Goal: Information Seeking & Learning: Learn about a topic

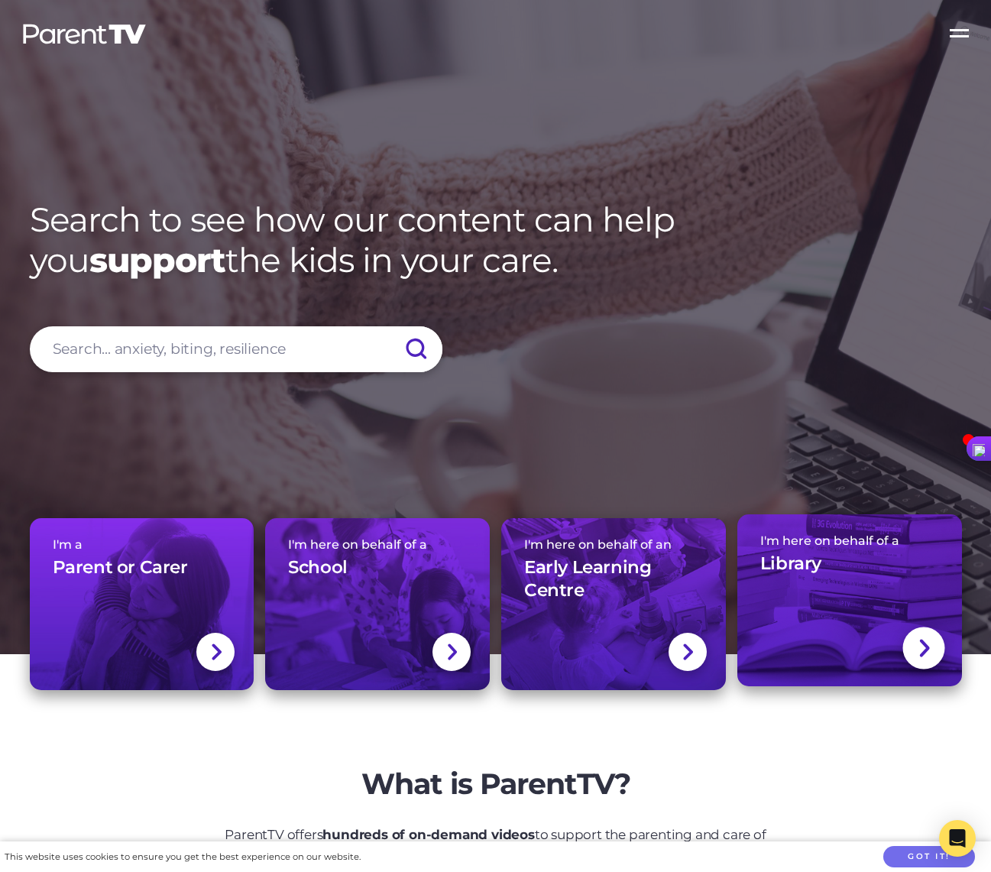
click at [791, 556] on h3 "Library" at bounding box center [791, 564] width 61 height 23
click at [910, 650] on div at bounding box center [924, 648] width 42 height 42
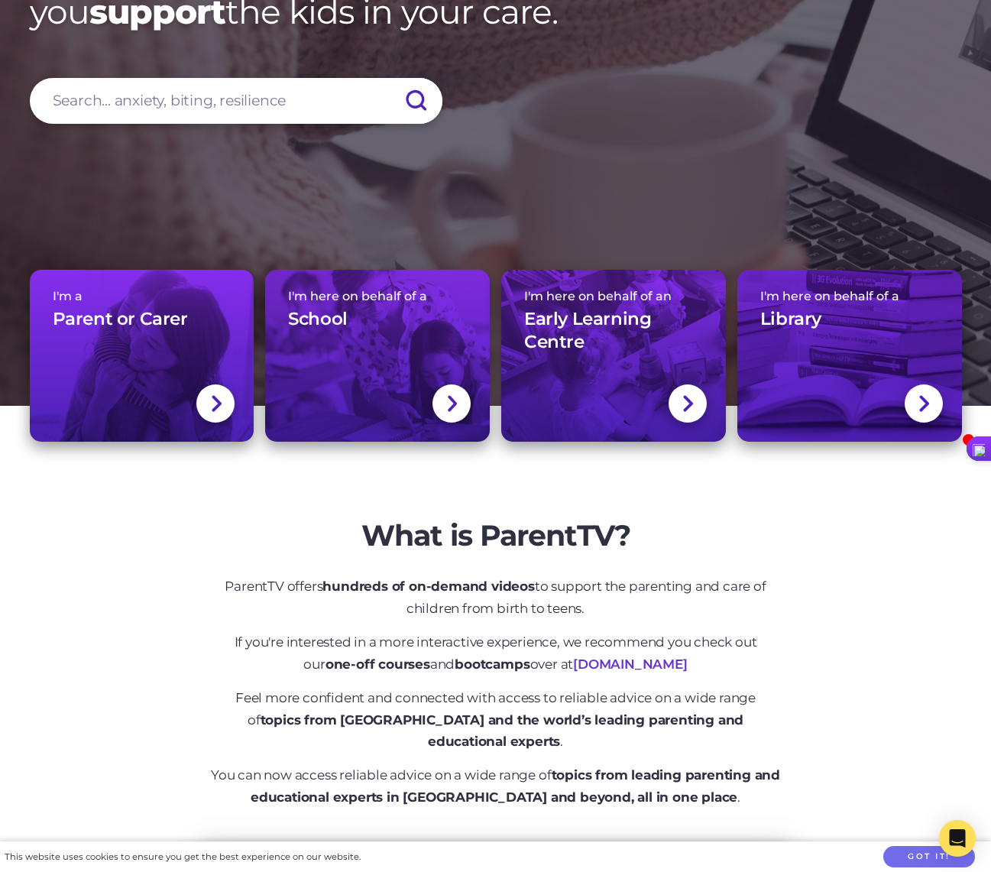
scroll to position [317, 0]
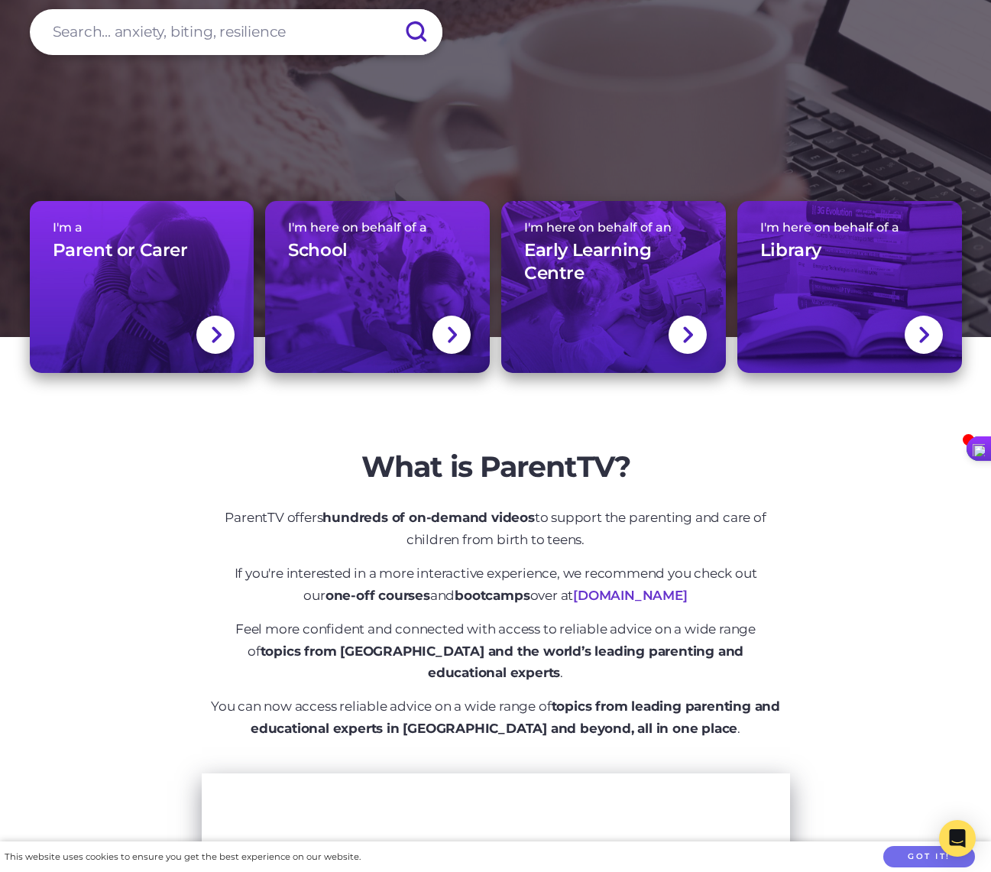
click at [394, 527] on p "ParentTV offers hundreds of on-demand videos to support the parenting and care …" at bounding box center [495, 529] width 573 height 44
drag, startPoint x: 325, startPoint y: 517, endPoint x: 593, endPoint y: 534, distance: 268.8
click at [593, 534] on p "ParentTV offers hundreds of on-demand videos to support the parenting and care …" at bounding box center [495, 529] width 573 height 44
copy p "hundreds of on-demand videos to support the parenting and care of children from…"
